Goal: Register for event/course

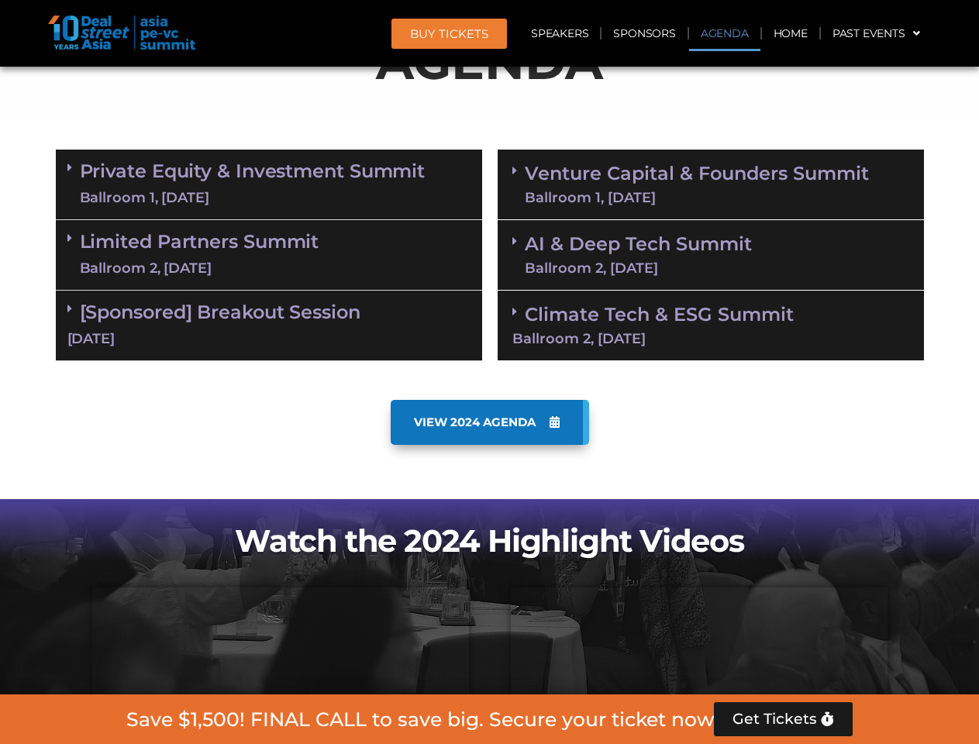
scroll to position [878, 0]
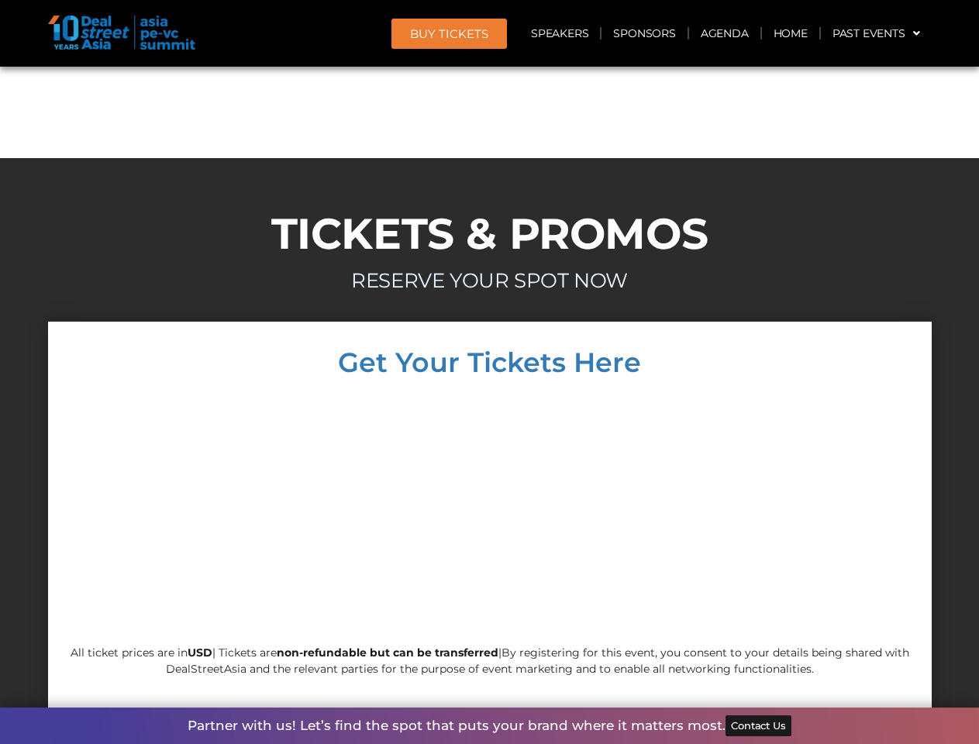
scroll to position [13270, 0]
